Goal: Task Accomplishment & Management: Manage account settings

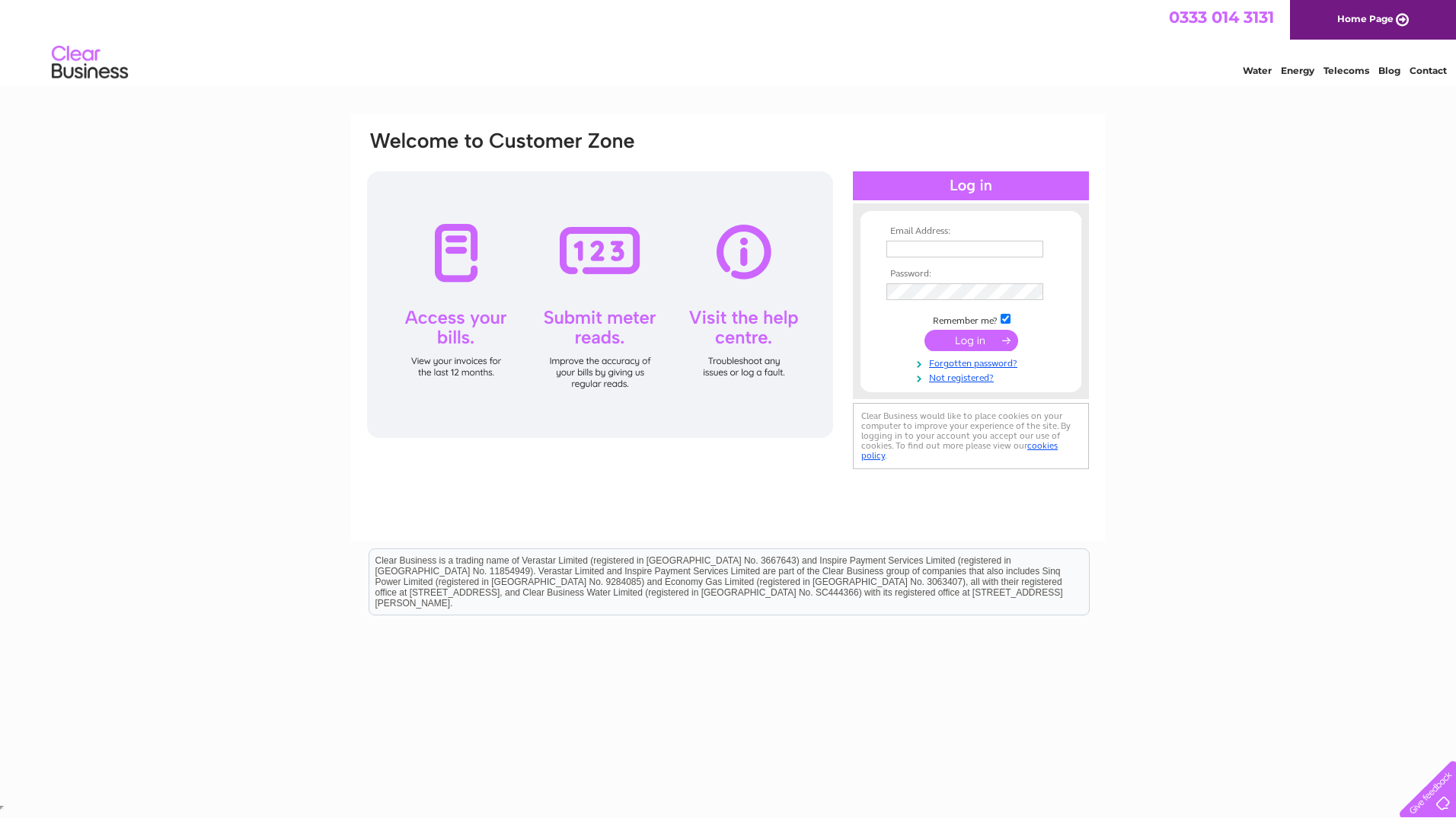
drag, startPoint x: 0, startPoint y: 0, endPoint x: 895, endPoint y: 252, distance: 929.8
click at [895, 252] on input "text" at bounding box center [964, 249] width 157 height 17
type input "gary.sinclair@collins.com"
click at [966, 346] on input "submit" at bounding box center [971, 342] width 94 height 22
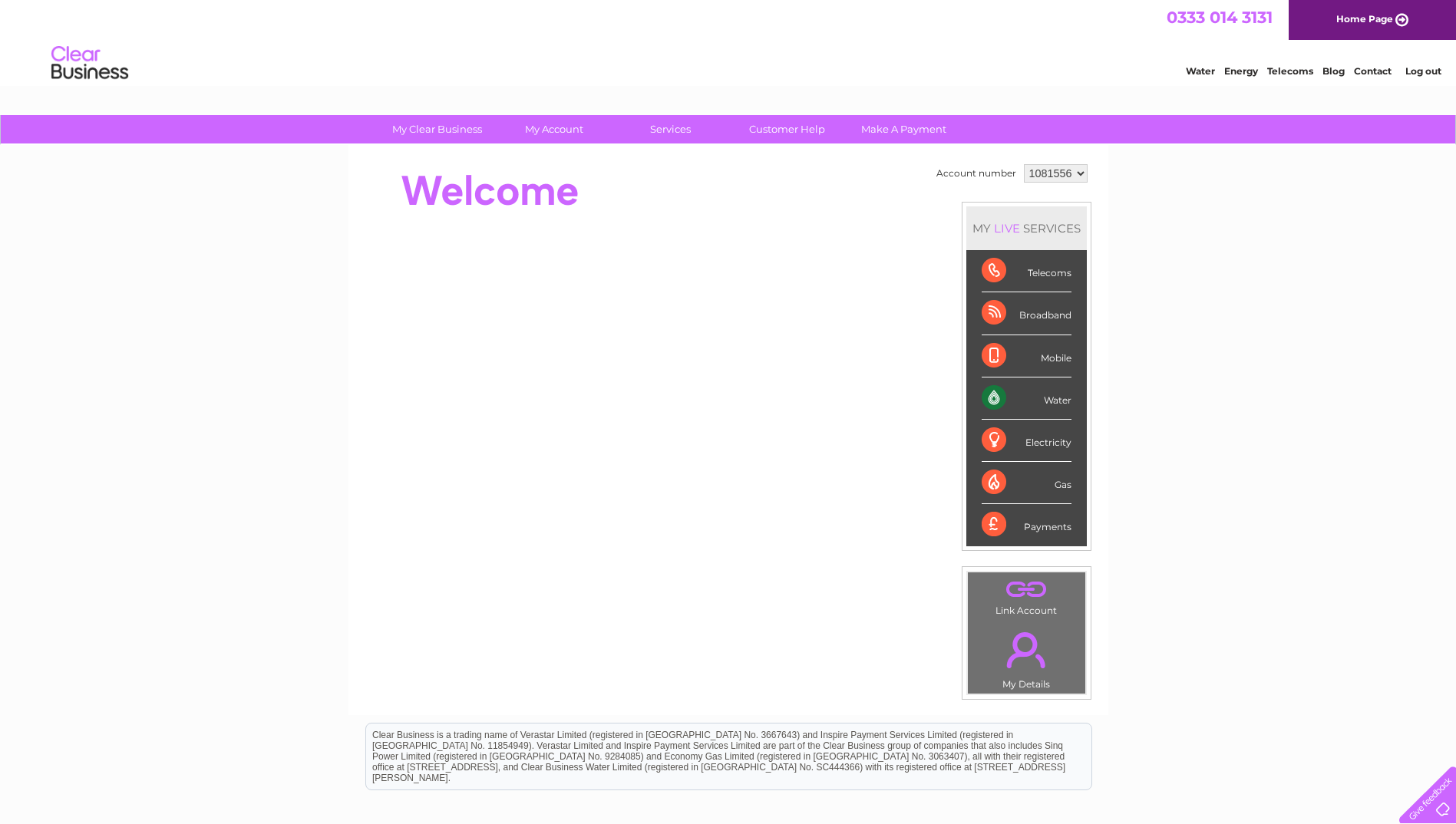
click at [997, 396] on div "Water" at bounding box center [1026, 399] width 90 height 42
click at [1064, 400] on div "Water" at bounding box center [1026, 399] width 90 height 42
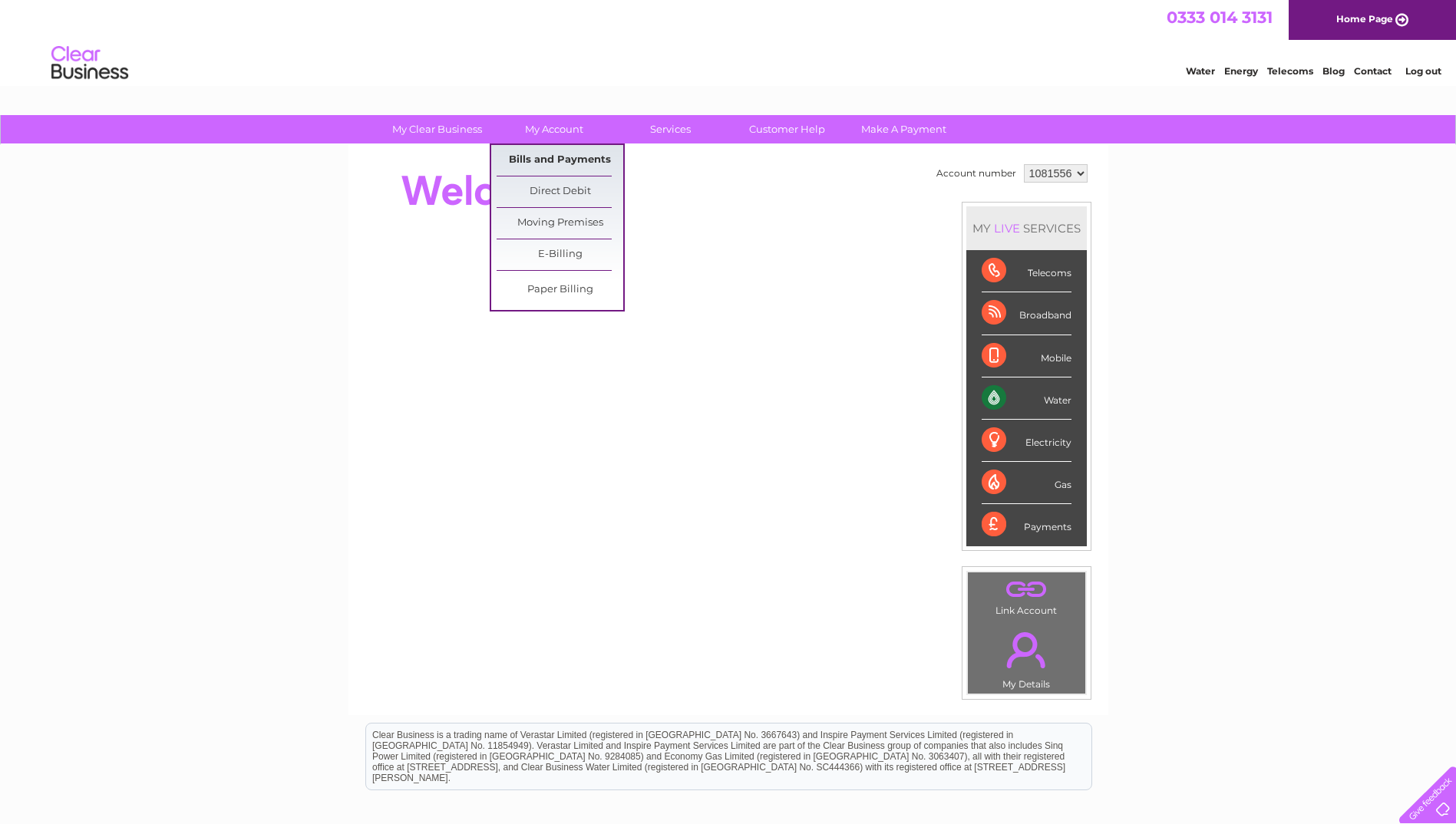
click at [563, 151] on link "Bills and Payments" at bounding box center [559, 160] width 126 height 31
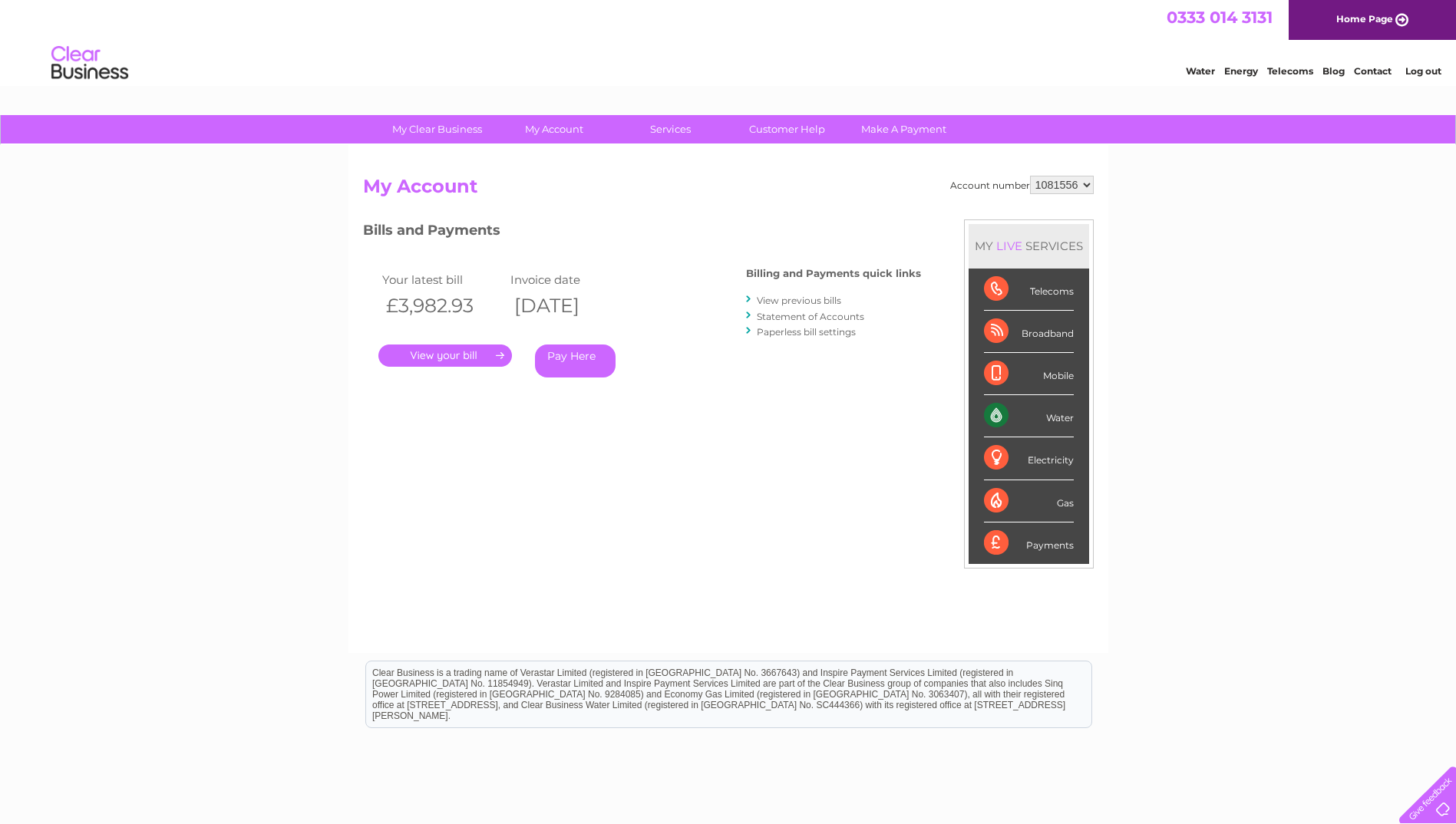
click at [460, 355] on link "." at bounding box center [445, 356] width 133 height 22
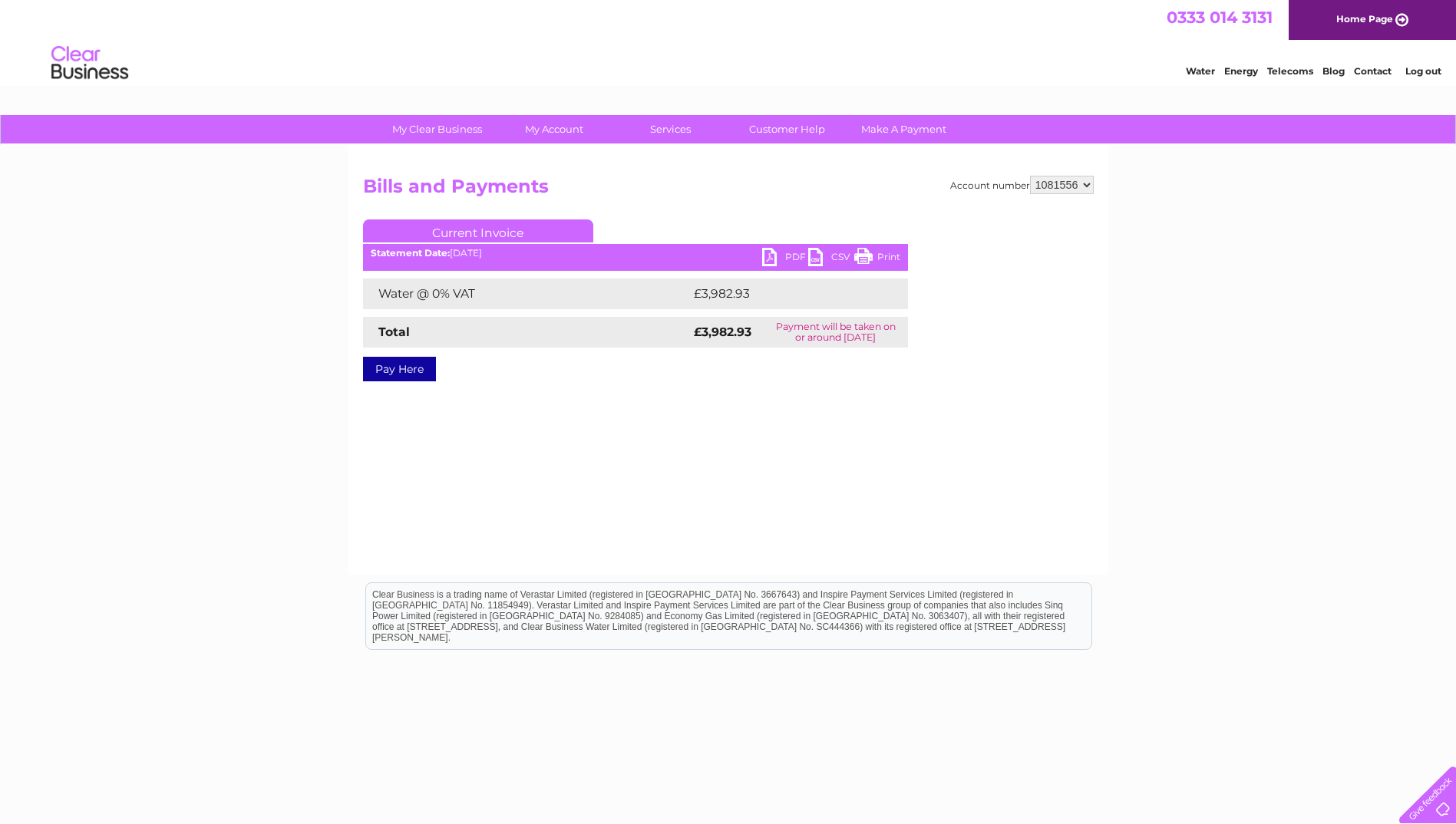
click at [789, 257] on link "PDF" at bounding box center [785, 258] width 46 height 22
